Goal: Information Seeking & Learning: Learn about a topic

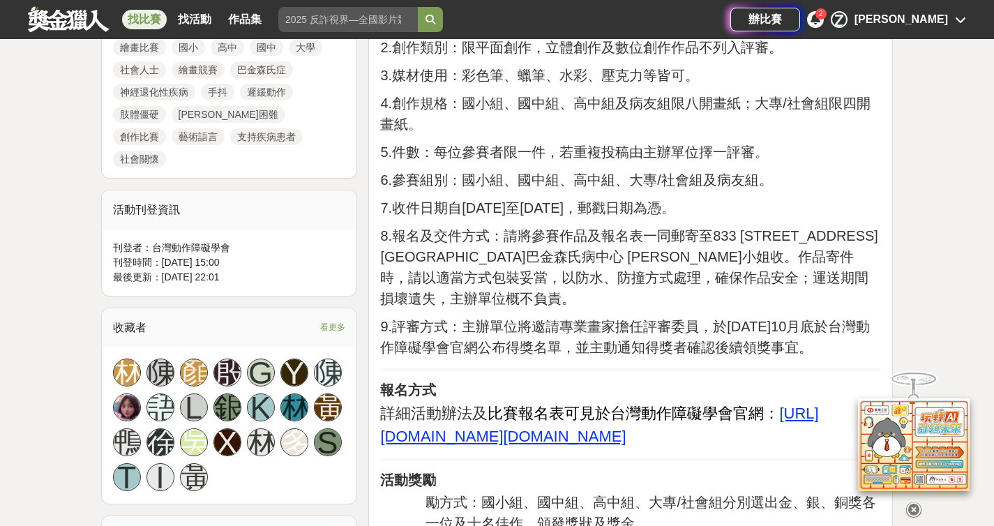
scroll to position [695, 0]
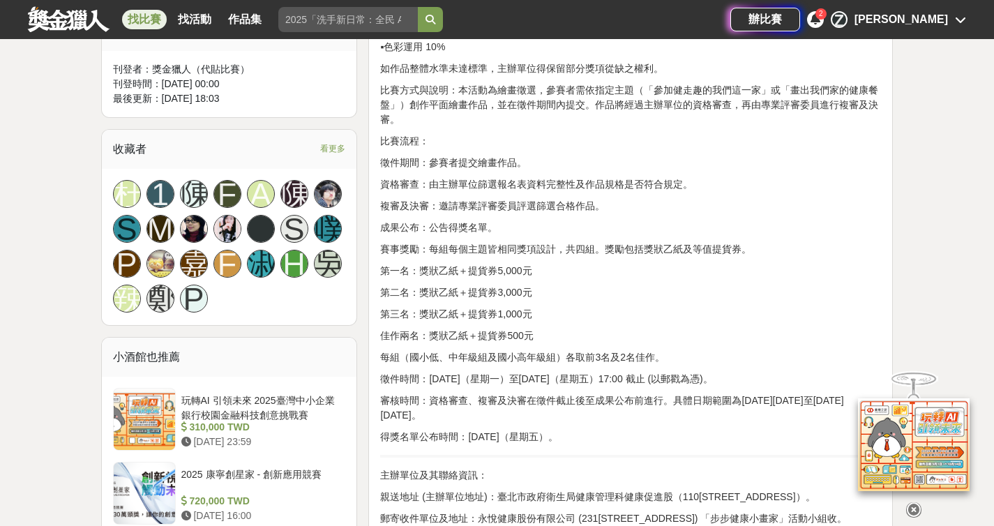
scroll to position [1281, 0]
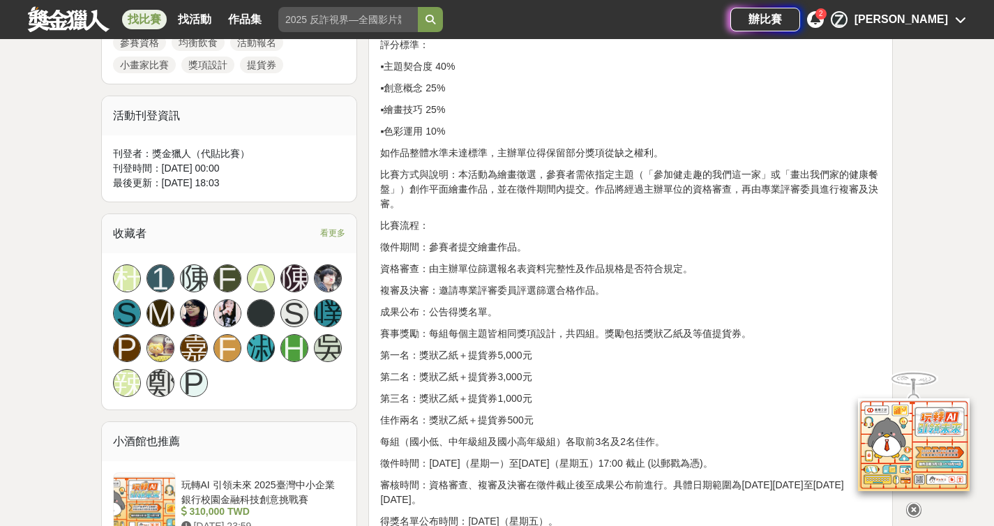
scroll to position [1028, 0]
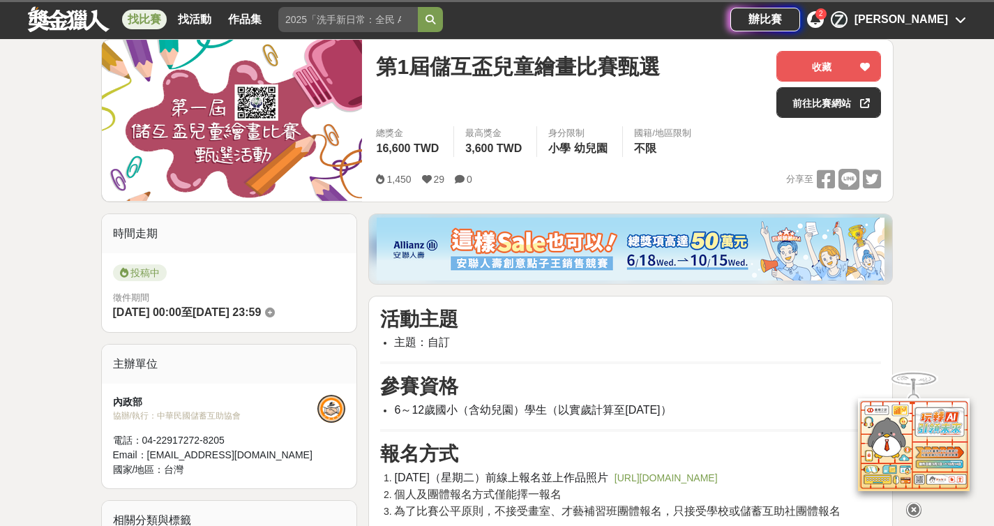
scroll to position [432, 0]
